Goal: Task Accomplishment & Management: Use online tool/utility

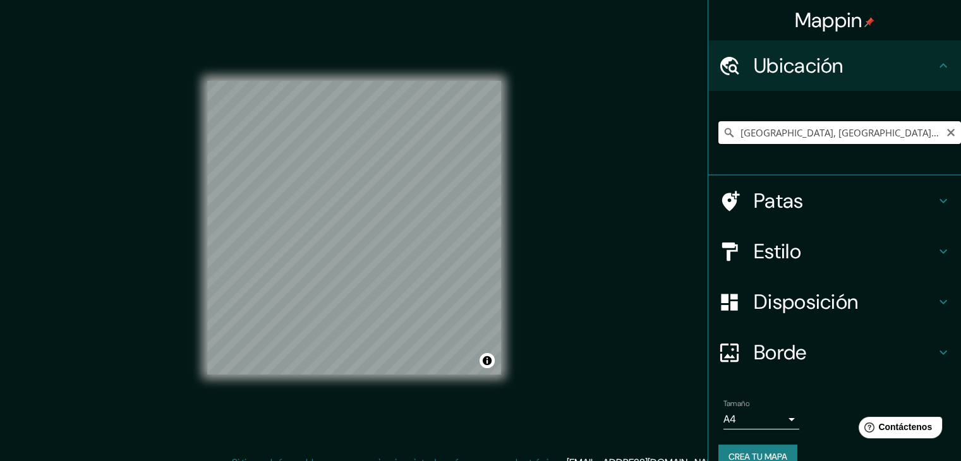
click at [924, 130] on input "[GEOGRAPHIC_DATA], [GEOGRAPHIC_DATA], [GEOGRAPHIC_DATA], B1636, [GEOGRAPHIC_DAT…" at bounding box center [839, 132] width 243 height 23
click at [880, 128] on input "[GEOGRAPHIC_DATA], [GEOGRAPHIC_DATA], [GEOGRAPHIC_DATA], B1636, [GEOGRAPHIC_DAT…" at bounding box center [839, 132] width 243 height 23
click at [847, 134] on input "[GEOGRAPHIC_DATA], [GEOGRAPHIC_DATA], [GEOGRAPHIC_DATA], B1636, [GEOGRAPHIC_DAT…" at bounding box center [839, 132] width 243 height 23
click at [947, 132] on icon "Claro" at bounding box center [951, 133] width 8 height 8
click at [847, 131] on input "Elige tu ciudad o zona" at bounding box center [839, 132] width 243 height 23
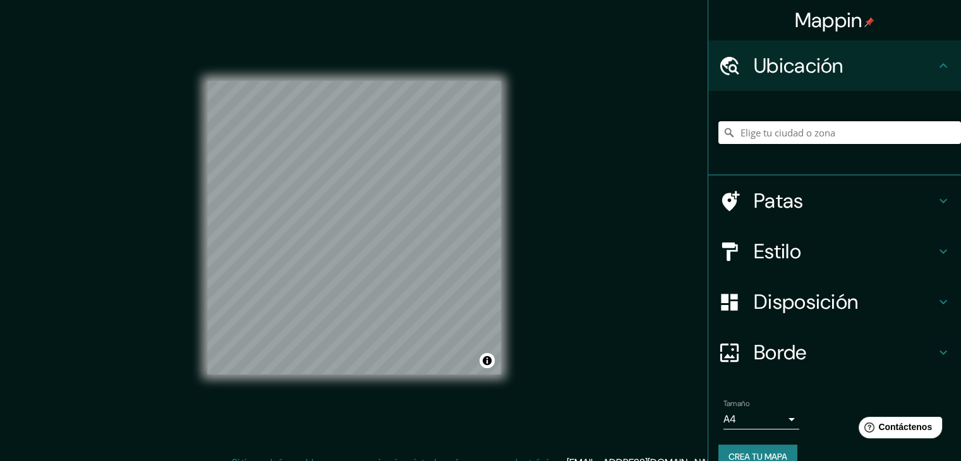
paste input "9JWC+JF [GEOGRAPHIC_DATA], Cdad. Autónoma de [GEOGRAPHIC_DATA]"
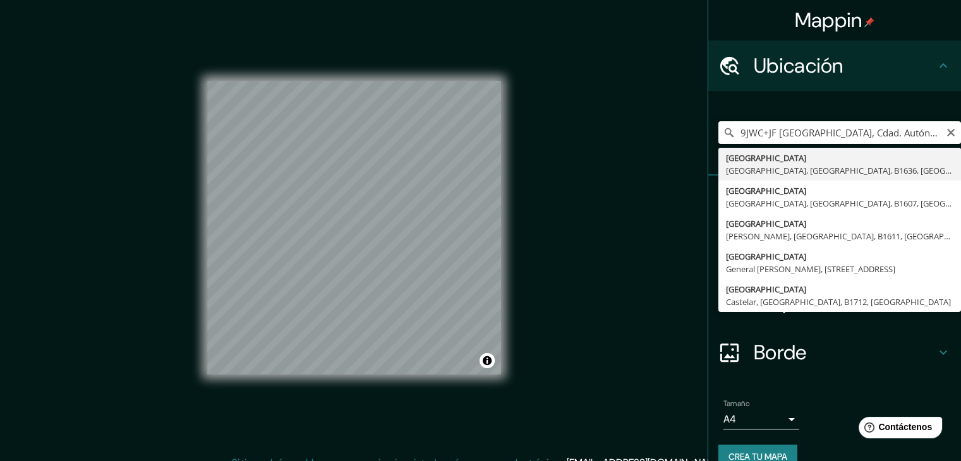
drag, startPoint x: 766, startPoint y: 132, endPoint x: 751, endPoint y: 133, distance: 15.2
click at [725, 131] on div "9JWC+JF [GEOGRAPHIC_DATA], Cdad. Autónoma de [GEOGRAPHIC_DATA] [GEOGRAPHIC_DATA…" at bounding box center [839, 132] width 243 height 23
drag, startPoint x: 832, startPoint y: 131, endPoint x: 689, endPoint y: 124, distance: 142.3
click at [690, 128] on div "Mappin Ubicación 9JWC+JF [GEOGRAPHIC_DATA], Cdad. Autónoma de [GEOGRAPHIC_DATA]…" at bounding box center [480, 238] width 961 height 476
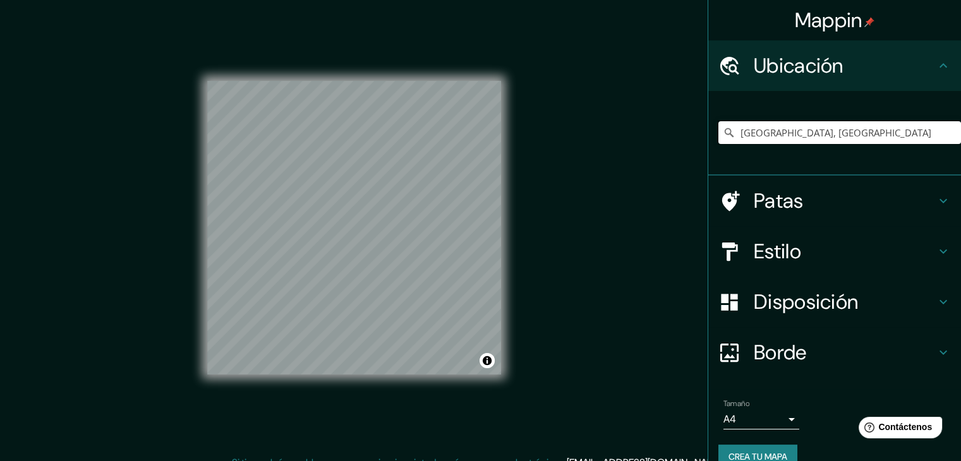
drag, startPoint x: 776, startPoint y: 135, endPoint x: 638, endPoint y: 144, distance: 138.0
click at [638, 144] on div "Mappin Ubicación [GEOGRAPHIC_DATA], [GEOGRAPHIC_DATA] Patas Estilo Disposición …" at bounding box center [480, 238] width 961 height 476
paste input "9JWC+JF [GEOGRAPHIC_DATA], Cdad. Autónoma de [GEOGRAPHIC_DATA]"
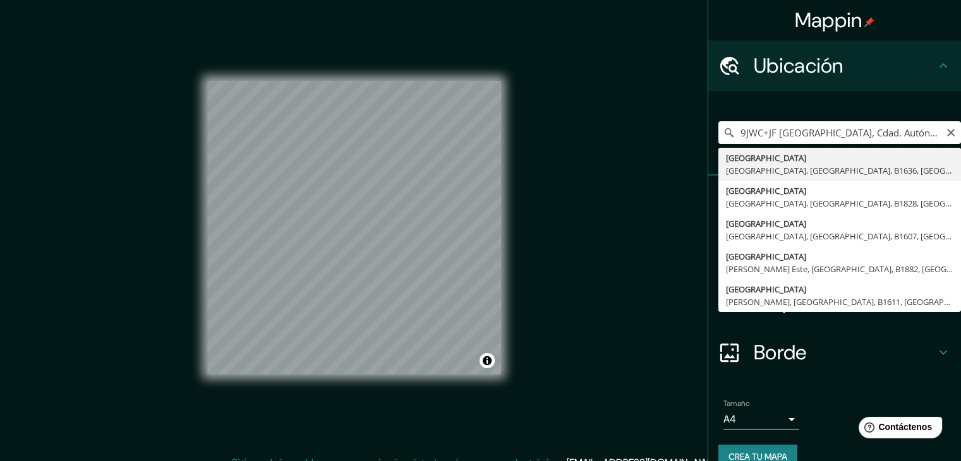
drag, startPoint x: 767, startPoint y: 132, endPoint x: 696, endPoint y: 131, distance: 70.8
click at [696, 131] on div "Mappin Ubicación 9JWC+JF [GEOGRAPHIC_DATA], Cdad. Autónoma de [GEOGRAPHIC_DATA]…" at bounding box center [480, 238] width 961 height 476
drag, startPoint x: 861, startPoint y: 131, endPoint x: 880, endPoint y: 131, distance: 19.0
click at [918, 130] on input "[GEOGRAPHIC_DATA], Cdad. Autónoma de [GEOGRAPHIC_DATA]" at bounding box center [839, 132] width 243 height 23
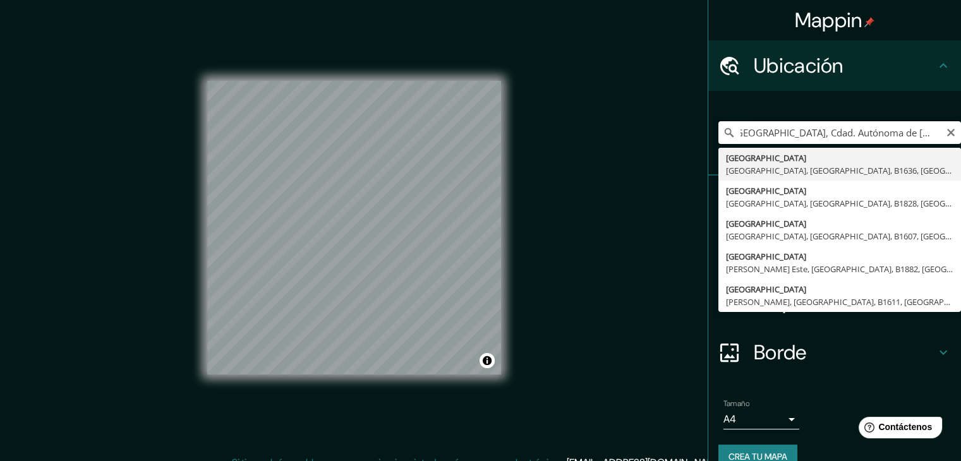
scroll to position [0, 15]
drag, startPoint x: 816, startPoint y: 132, endPoint x: 918, endPoint y: 144, distance: 101.8
click at [931, 134] on input "[GEOGRAPHIC_DATA], Cdad. Autónoma de [GEOGRAPHIC_DATA]" at bounding box center [839, 132] width 243 height 23
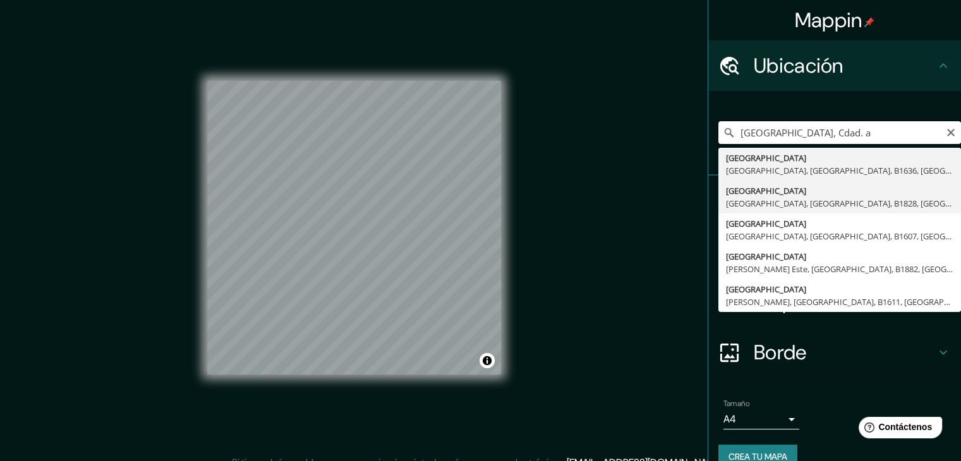
scroll to position [0, 0]
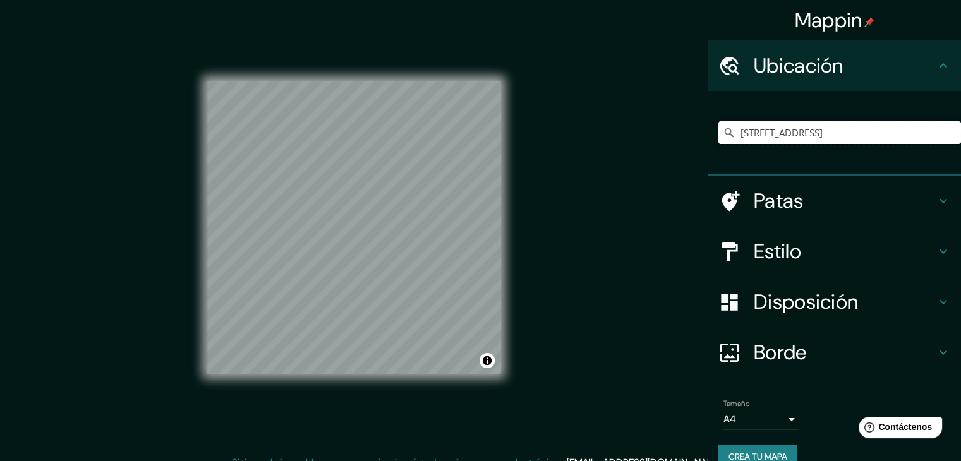
type input "[STREET_ADDRESS]"
click at [946, 137] on icon "Claro" at bounding box center [951, 133] width 10 height 10
paste input "Av. Corrientes, C1035 Cdad. Autónoma de [GEOGRAPHIC_DATA]"
type input "[STREET_ADDRESS]"
click at [769, 264] on font "Estilo" at bounding box center [777, 251] width 47 height 27
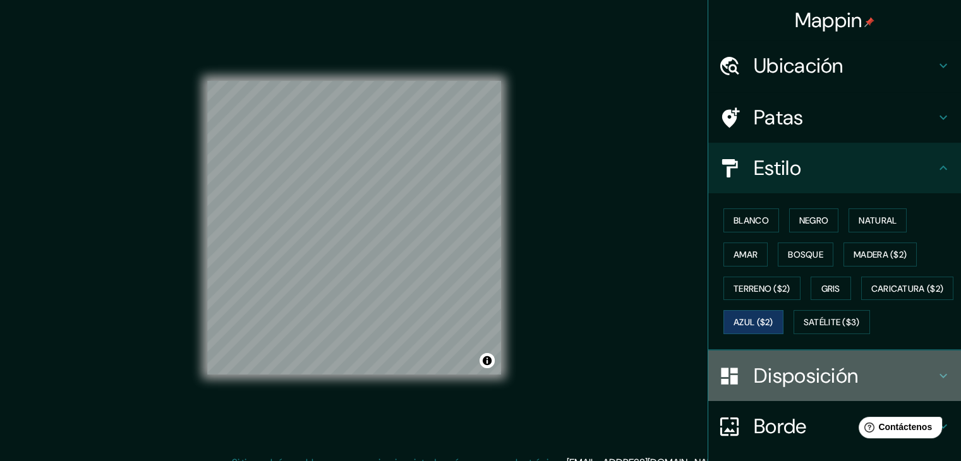
click at [754, 389] on font "Disposición" at bounding box center [806, 376] width 104 height 27
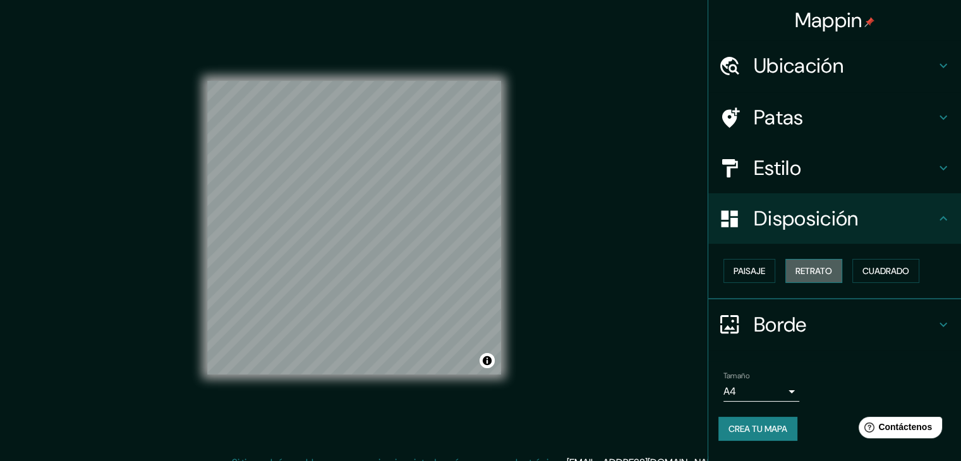
click at [809, 271] on font "Retrato" at bounding box center [814, 270] width 37 height 11
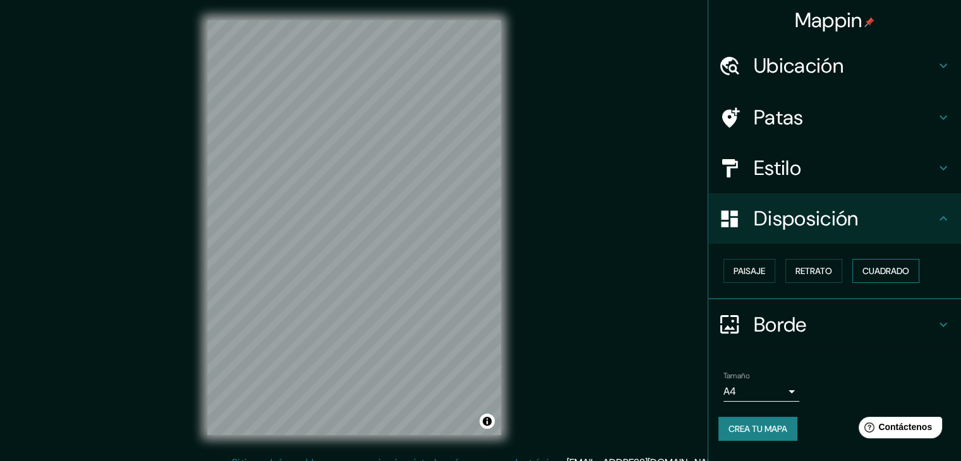
click at [897, 271] on font "Cuadrado" at bounding box center [886, 270] width 47 height 11
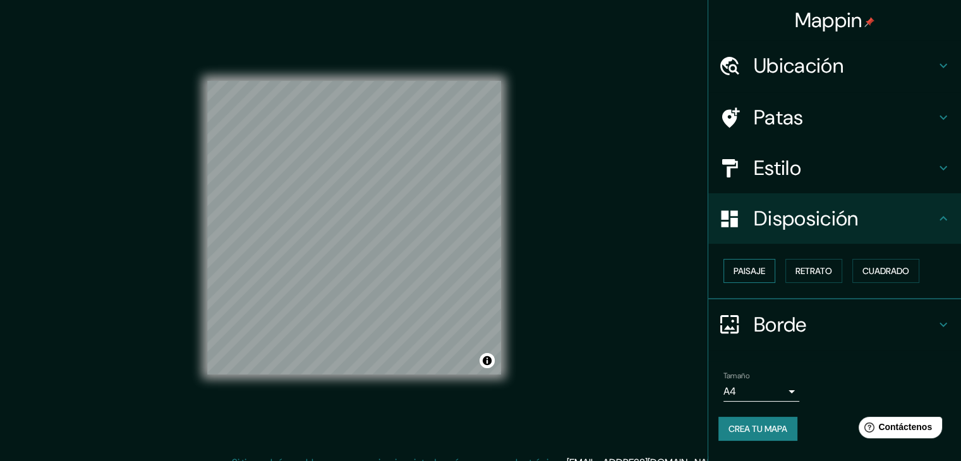
click at [734, 274] on font "Paisaje" at bounding box center [750, 270] width 32 height 11
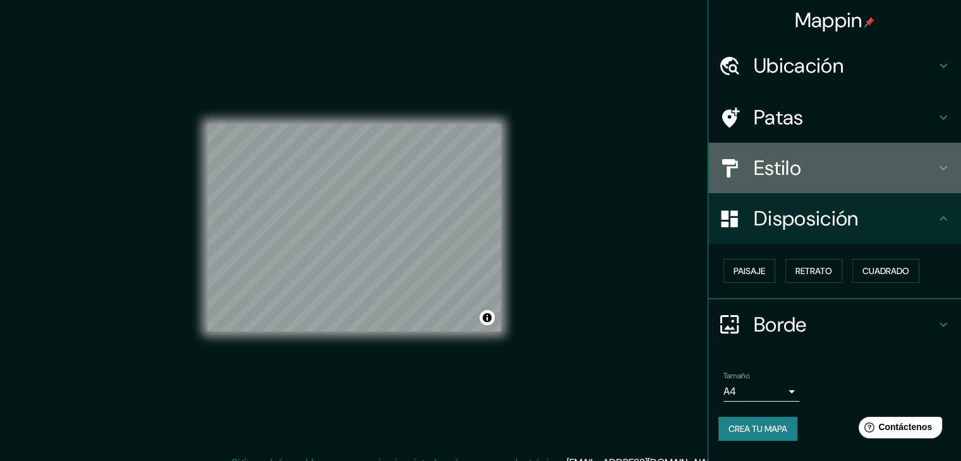
click at [789, 166] on font "Estilo" at bounding box center [777, 168] width 47 height 27
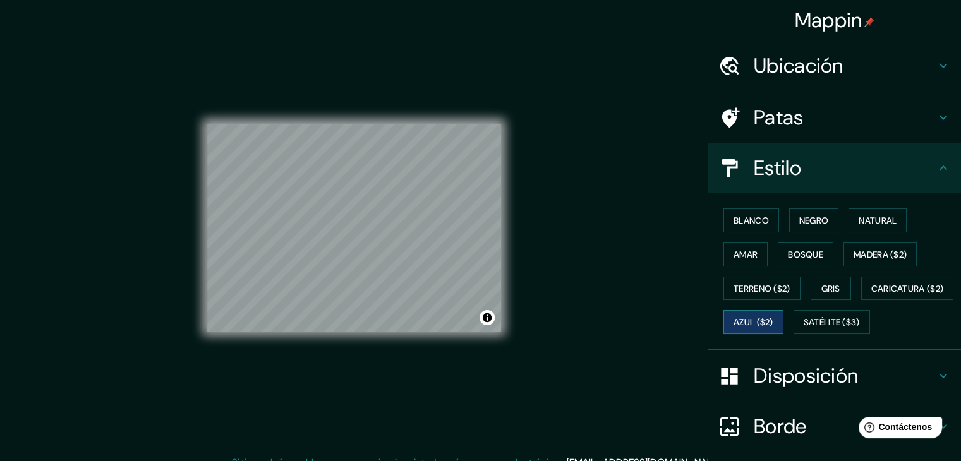
click at [784, 318] on button "Azul ($2)" at bounding box center [754, 322] width 60 height 24
click at [804, 330] on font "Satélite ($3)" at bounding box center [832, 322] width 56 height 16
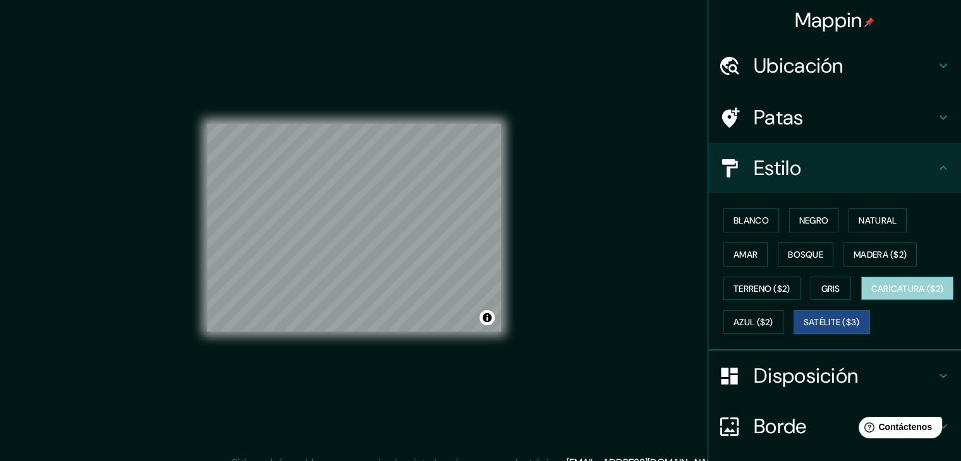
click at [871, 297] on font "Caricatura ($2)" at bounding box center [907, 289] width 73 height 16
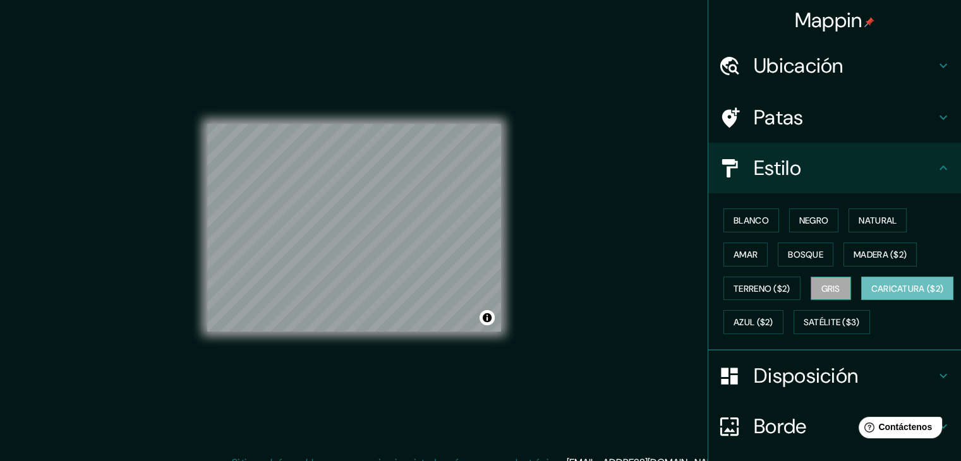
click at [835, 288] on button "Gris" at bounding box center [831, 289] width 40 height 24
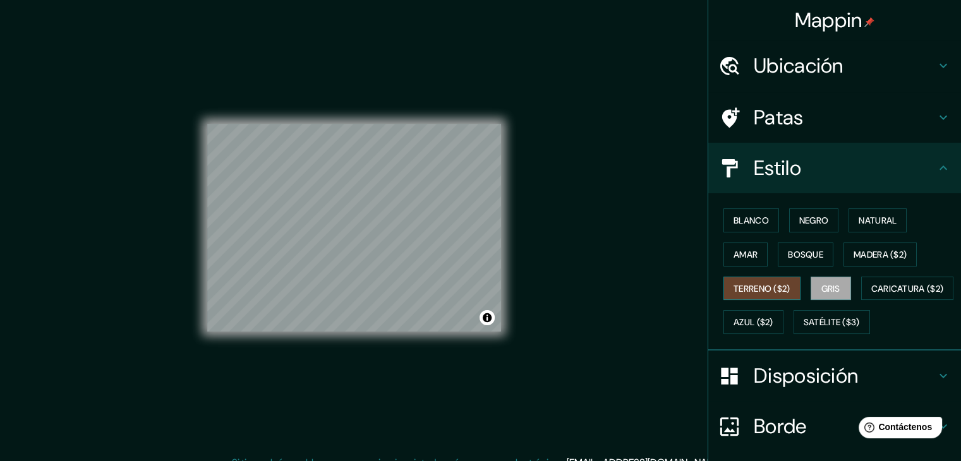
click at [773, 291] on font "Terreno ($2)" at bounding box center [762, 288] width 57 height 11
click at [742, 256] on font "Amar" at bounding box center [746, 254] width 24 height 11
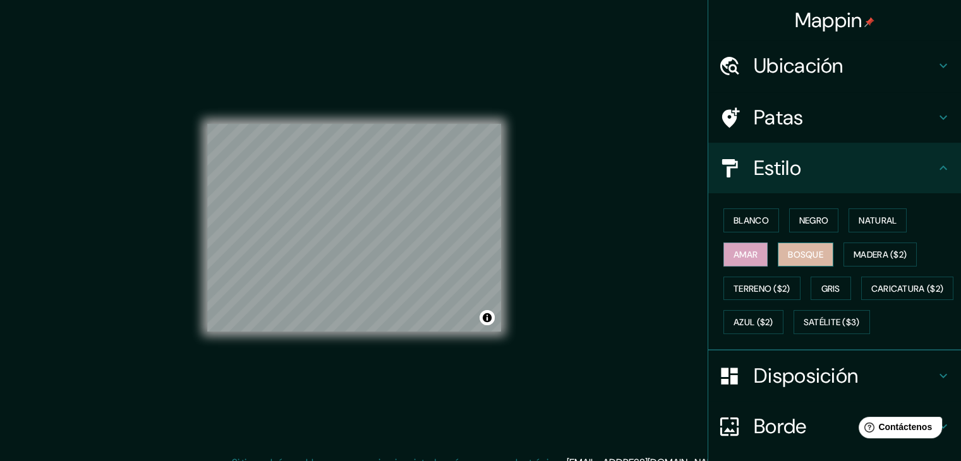
click at [799, 256] on font "Bosque" at bounding box center [805, 254] width 35 height 11
click at [857, 250] on font "Madera ($2)" at bounding box center [880, 254] width 53 height 11
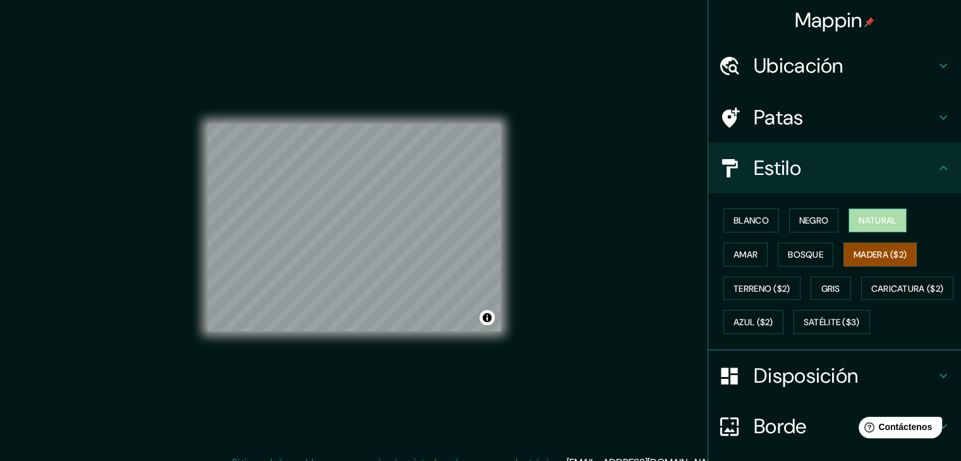
click at [859, 227] on font "Natural" at bounding box center [878, 220] width 38 height 16
click at [867, 246] on font "Madera ($2)" at bounding box center [880, 254] width 53 height 16
drag, startPoint x: 826, startPoint y: 235, endPoint x: 813, endPoint y: 223, distance: 17.9
click at [824, 234] on div "Blanco Negro Natural Amar Bosque Madera ($2) Terreno ($2) Gris Caricatura ($2) …" at bounding box center [839, 271] width 243 height 136
click at [813, 223] on font "Negro" at bounding box center [814, 220] width 30 height 11
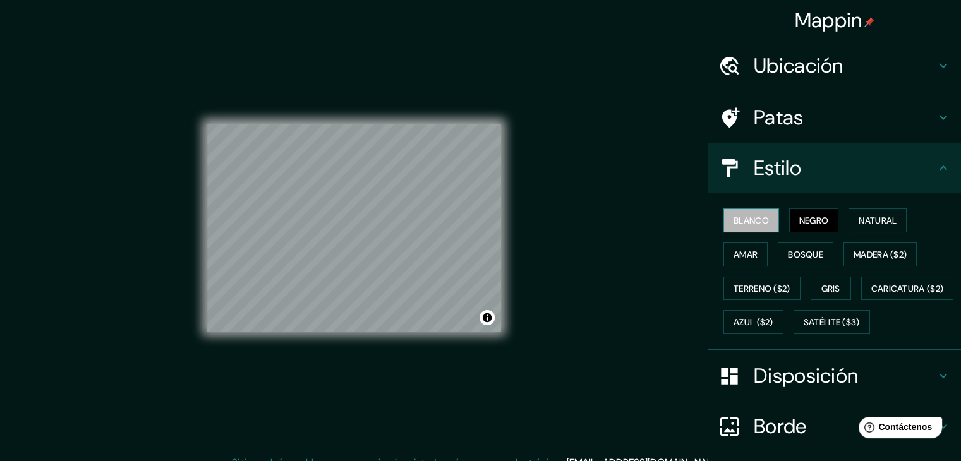
click at [759, 222] on font "Blanco" at bounding box center [751, 220] width 35 height 11
click at [864, 258] on font "Madera ($2)" at bounding box center [880, 254] width 53 height 11
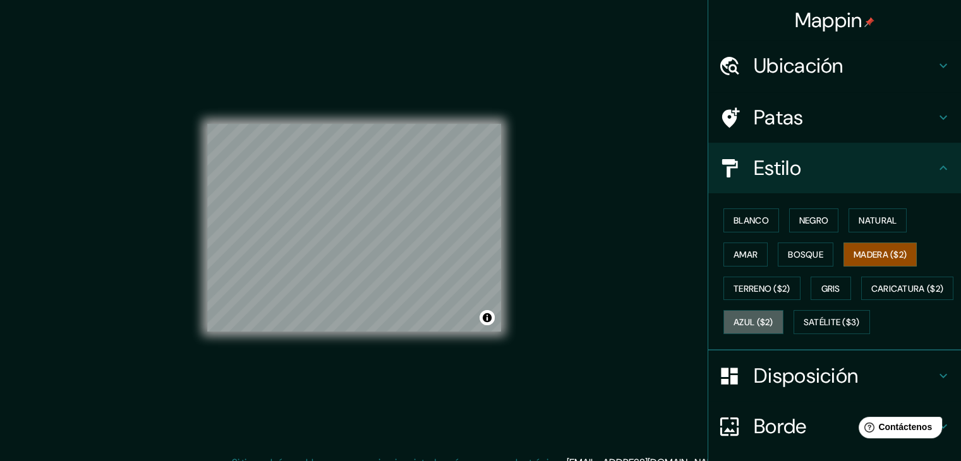
drag, startPoint x: 829, startPoint y: 330, endPoint x: 817, endPoint y: 332, distance: 12.2
click at [784, 329] on button "Azul ($2)" at bounding box center [754, 322] width 60 height 24
